Goal: Task Accomplishment & Management: Manage account settings

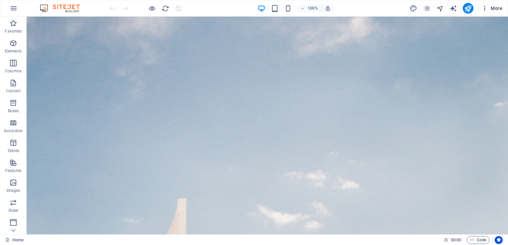
click at [485, 7] on icon "button" at bounding box center [484, 8] width 7 height 7
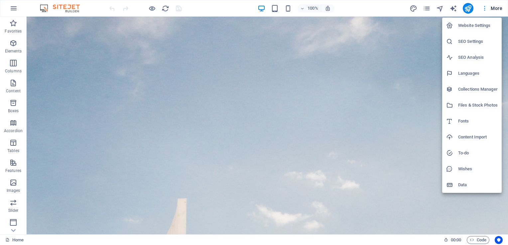
click at [485, 7] on div at bounding box center [254, 122] width 508 height 245
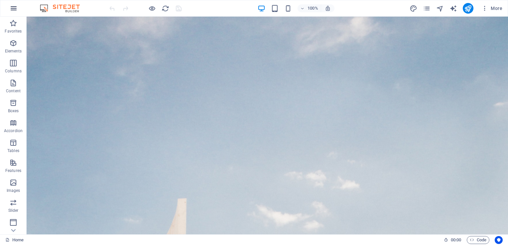
click at [15, 6] on icon "button" at bounding box center [14, 8] width 8 height 8
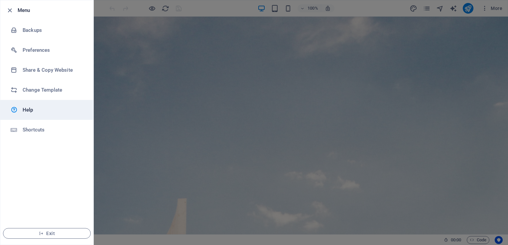
click at [28, 103] on link "Help" at bounding box center [46, 110] width 93 height 20
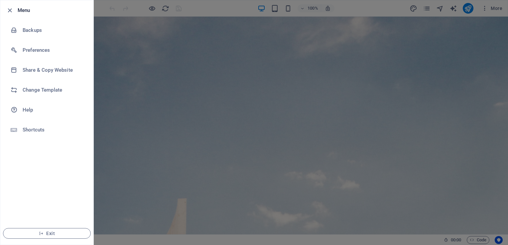
click at [105, 9] on div at bounding box center [254, 122] width 508 height 245
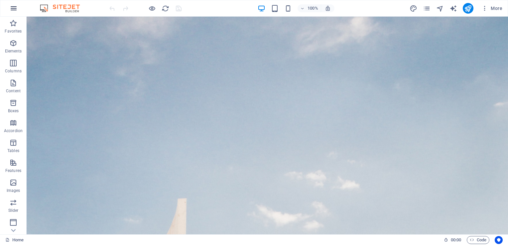
click at [15, 9] on icon "button" at bounding box center [14, 8] width 8 height 8
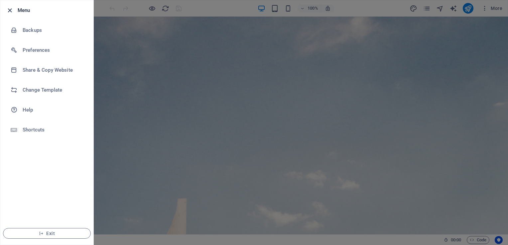
click at [8, 10] on icon "button" at bounding box center [10, 11] width 8 height 8
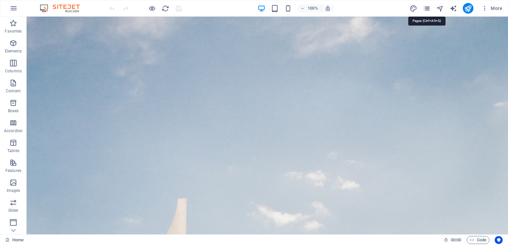
click at [426, 11] on icon "pages" at bounding box center [426, 9] width 8 height 8
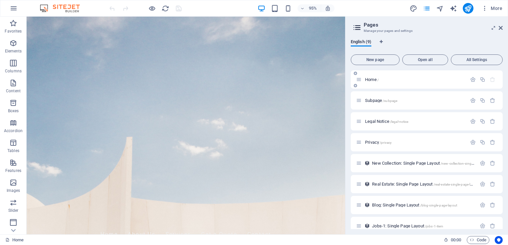
click at [389, 78] on p "Home /" at bounding box center [415, 79] width 100 height 4
click at [383, 80] on p "Home /" at bounding box center [415, 79] width 100 height 4
click at [500, 28] on icon at bounding box center [500, 27] width 4 height 5
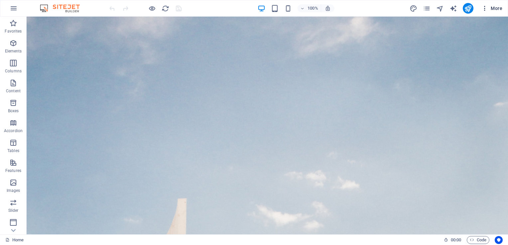
click at [486, 7] on icon "button" at bounding box center [484, 8] width 7 height 7
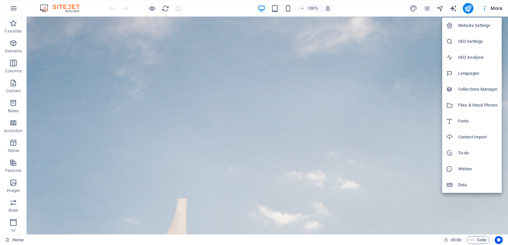
click at [486, 26] on h6 "Website Settings" at bounding box center [478, 26] width 40 height 8
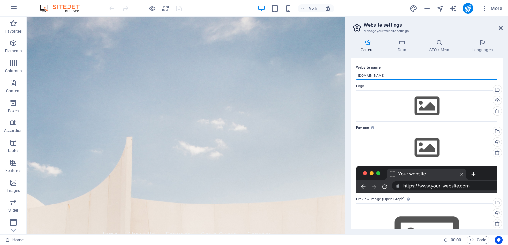
click at [382, 76] on input "[DOMAIN_NAME]" at bounding box center [426, 76] width 141 height 8
click at [385, 76] on input "[DOMAIN_NAME]" at bounding box center [426, 76] width 141 height 8
click at [404, 45] on icon at bounding box center [401, 42] width 29 height 7
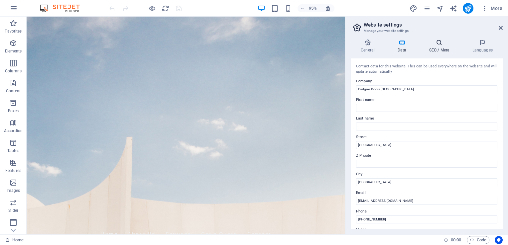
click at [431, 46] on h4 "SEO / Meta" at bounding box center [440, 46] width 43 height 14
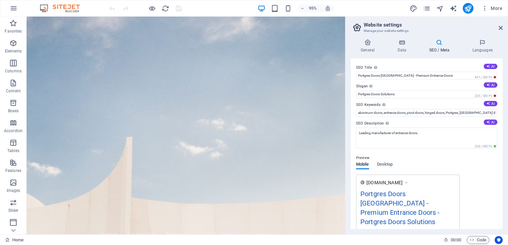
drag, startPoint x: 505, startPoint y: 122, endPoint x: 508, endPoint y: 164, distance: 41.9
click at [507, 164] on html "Portgres Doors [GEOGRAPHIC_DATA] Home Favorites Elements Columns Content Boxes …" at bounding box center [254, 122] width 508 height 245
drag, startPoint x: 500, startPoint y: 154, endPoint x: 504, endPoint y: 216, distance: 61.6
click at [504, 216] on div "General Data SEO / Meta Languages Website name [DOMAIN_NAME] Logo Drag files he…" at bounding box center [426, 134] width 162 height 201
drag, startPoint x: 502, startPoint y: 133, endPoint x: 507, endPoint y: 173, distance: 40.5
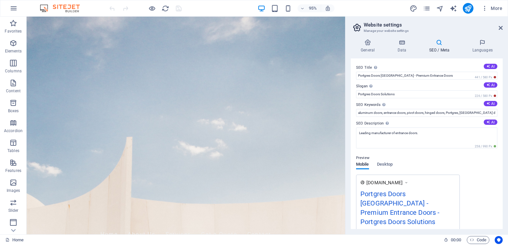
click at [507, 175] on div "General Data SEO / Meta Languages Website name [DOMAIN_NAME] Logo Drag files he…" at bounding box center [426, 134] width 162 height 201
drag, startPoint x: 502, startPoint y: 104, endPoint x: 508, endPoint y: 142, distance: 38.2
click at [507, 142] on html "Portgres Doors [GEOGRAPHIC_DATA] Home Favorites Elements Columns Content Boxes …" at bounding box center [254, 122] width 508 height 245
click at [367, 45] on icon at bounding box center [367, 42] width 34 height 7
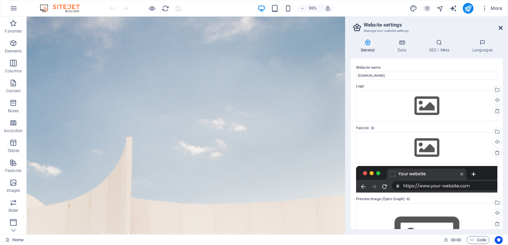
click at [500, 27] on icon at bounding box center [500, 27] width 4 height 5
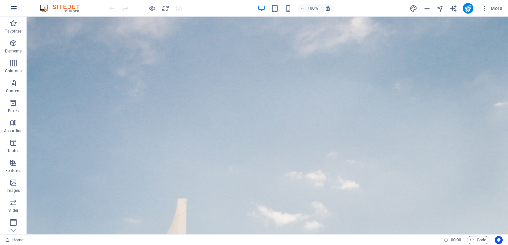
click at [13, 6] on icon "button" at bounding box center [14, 8] width 8 height 8
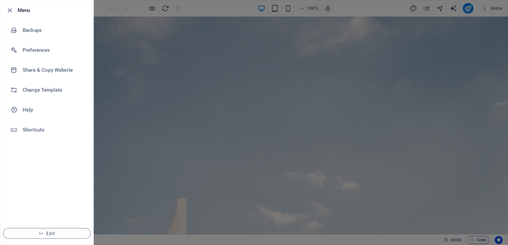
click at [23, 12] on h6 "Menu" at bounding box center [53, 10] width 70 height 8
click at [119, 83] on div at bounding box center [254, 122] width 508 height 245
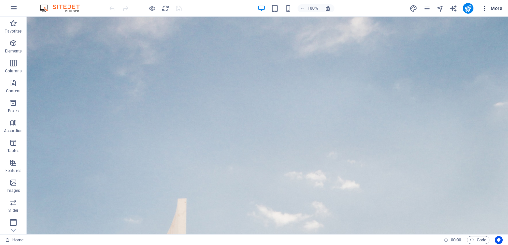
click at [484, 9] on icon "button" at bounding box center [484, 8] width 7 height 7
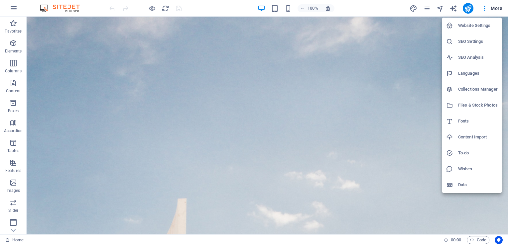
click at [423, 39] on div at bounding box center [254, 122] width 508 height 245
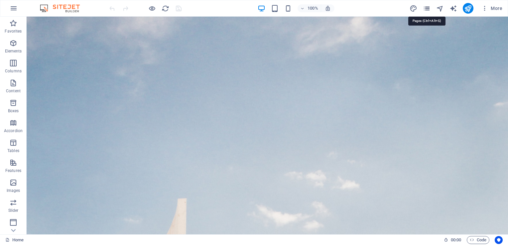
click at [424, 8] on icon "pages" at bounding box center [426, 9] width 8 height 8
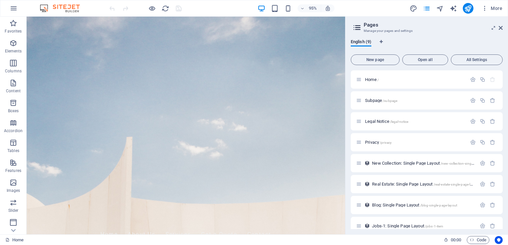
click at [66, 8] on img at bounding box center [63, 8] width 50 height 8
click at [70, 8] on img at bounding box center [63, 8] width 50 height 8
